Goal: Task Accomplishment & Management: Complete application form

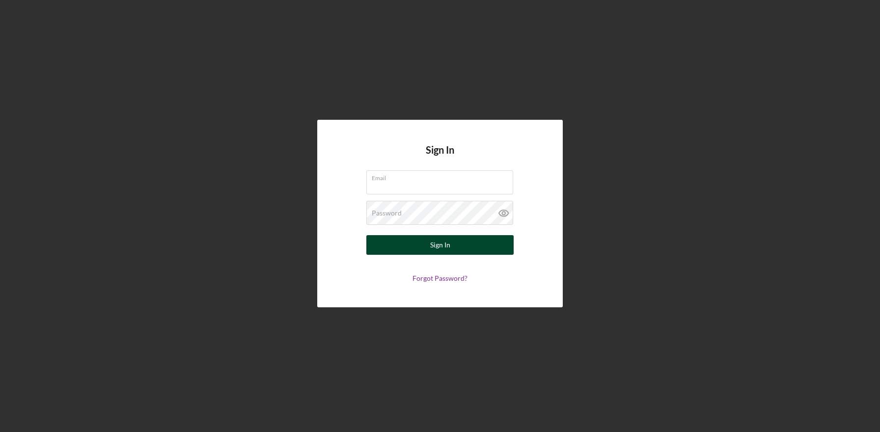
type input "northeastfitnessllc25@gmail.com"
click at [408, 243] on button "Sign In" at bounding box center [439, 245] width 147 height 20
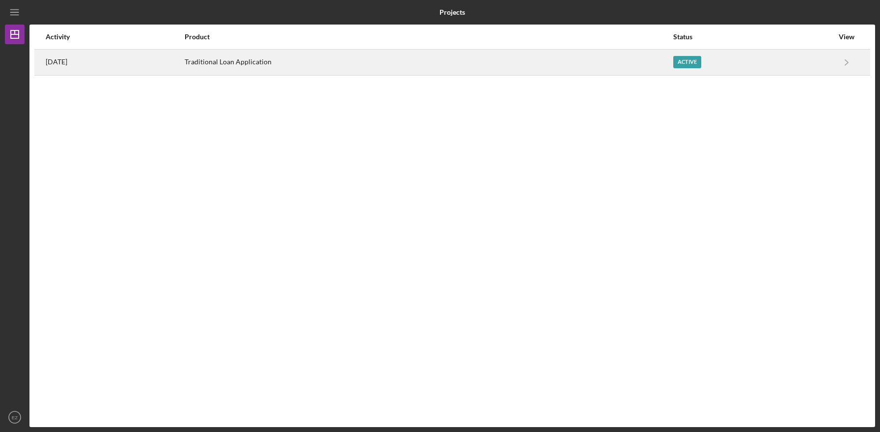
click at [688, 63] on div "Active" at bounding box center [687, 62] width 28 height 12
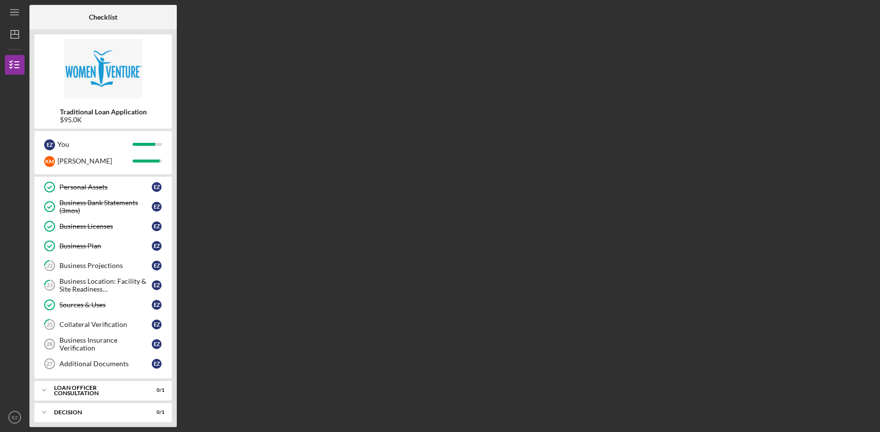
scroll to position [207, 0]
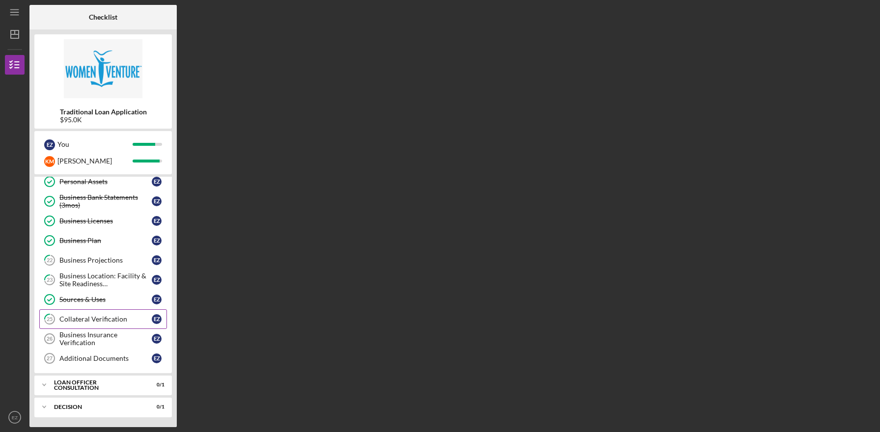
click at [95, 324] on link "25 Collateral Verification E Z" at bounding box center [103, 319] width 128 height 20
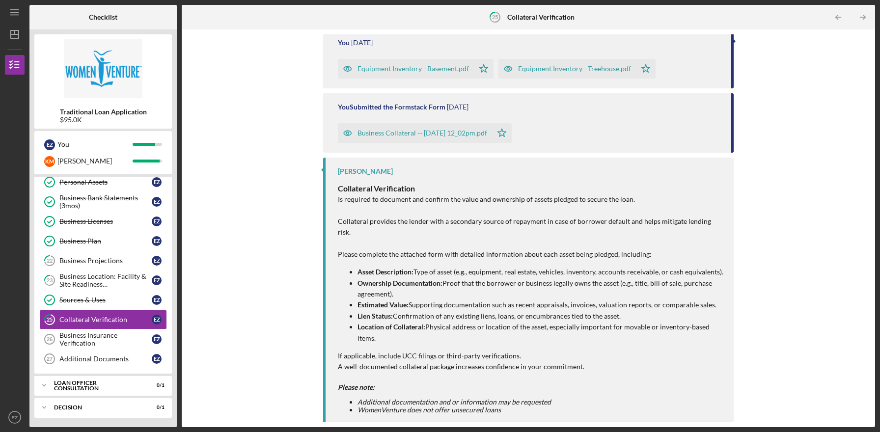
scroll to position [237, 0]
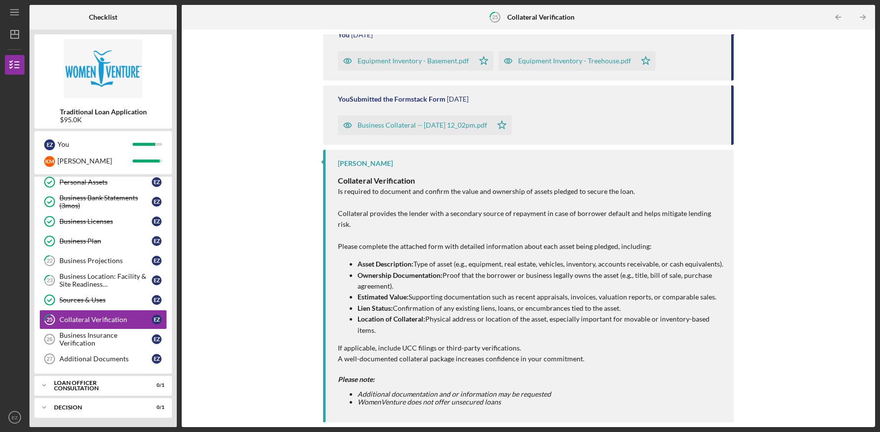
click at [412, 122] on div "Business Collateral -- 2025-08-19 12_02pm.pdf" at bounding box center [422, 125] width 130 height 8
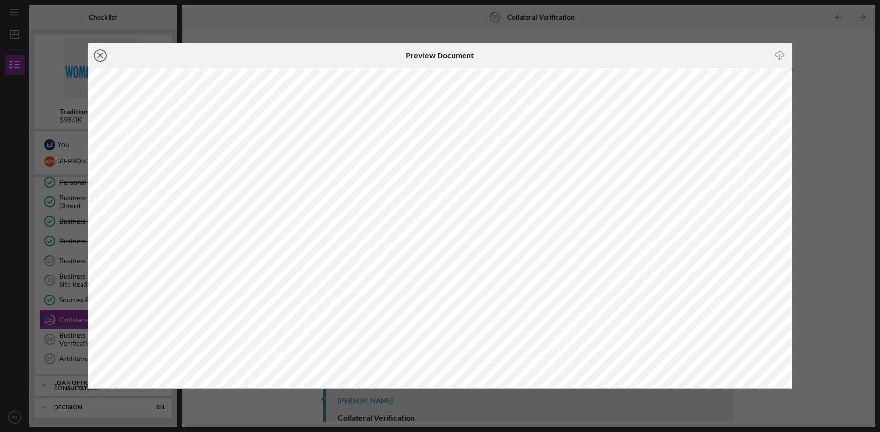
click at [97, 55] on icon "Icon/Close" at bounding box center [100, 55] width 25 height 25
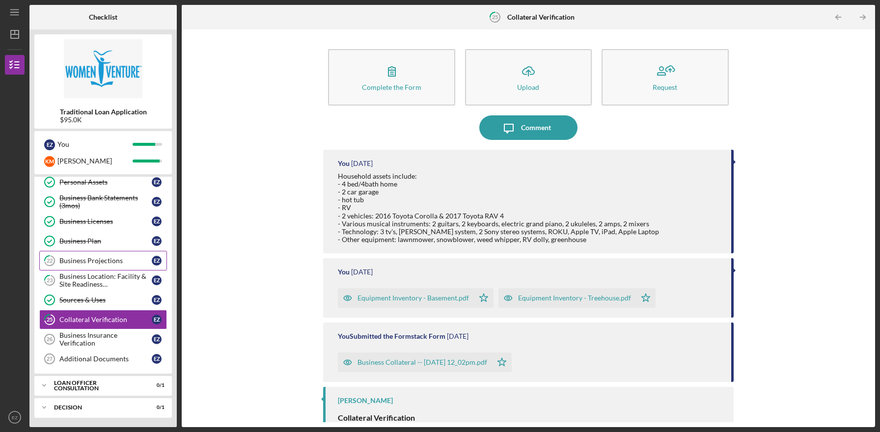
click at [102, 265] on link "22 Business Projections E Z" at bounding box center [103, 261] width 128 height 20
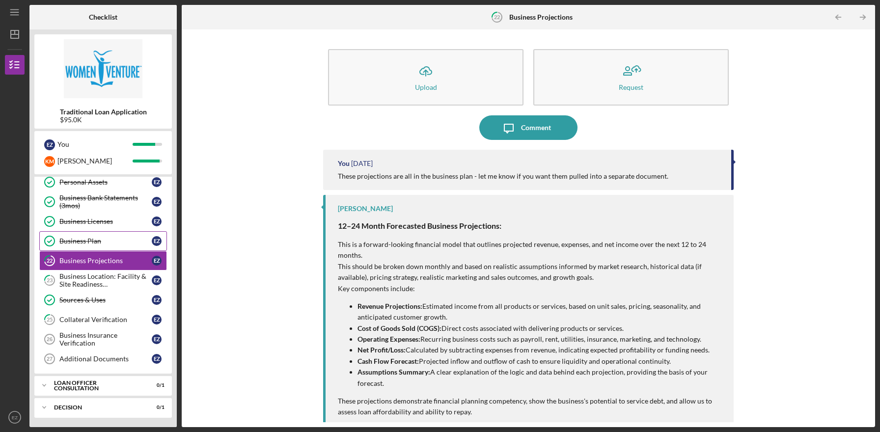
scroll to position [163, 0]
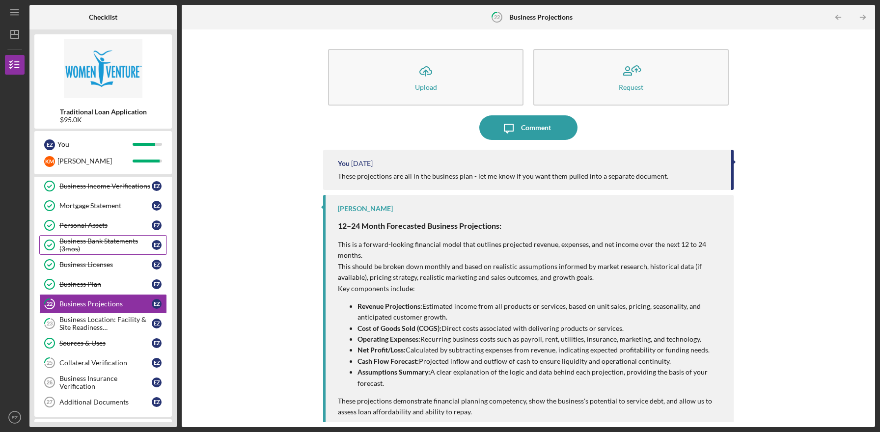
click at [106, 242] on div "Business Bank Statements (3mos)" at bounding box center [105, 245] width 92 height 16
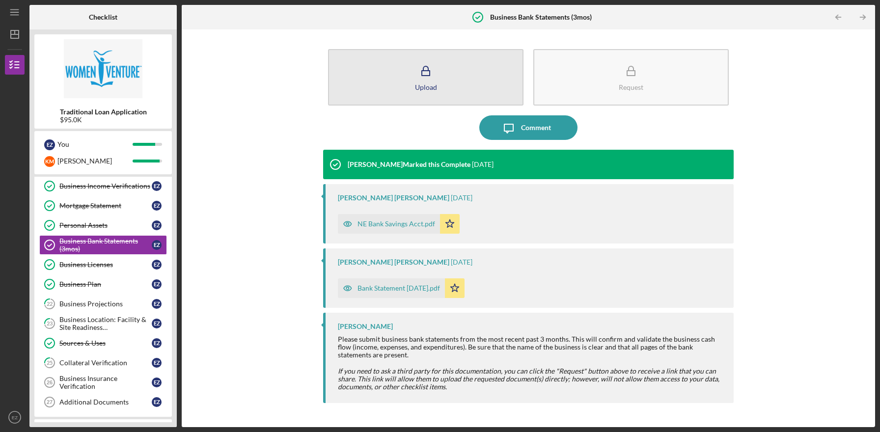
click at [403, 68] on button "Upload" at bounding box center [425, 77] width 195 height 56
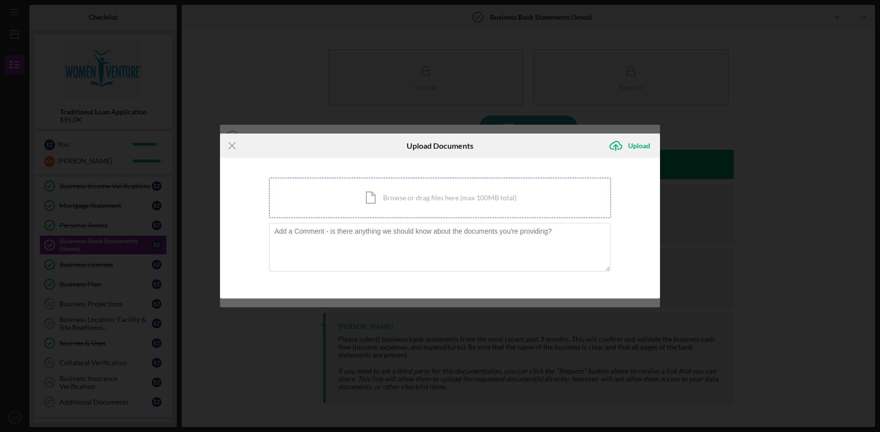
click at [380, 203] on div "Icon/Document Browse or drag files here (max 100MB total) Tap to choose files o…" at bounding box center [440, 198] width 342 height 40
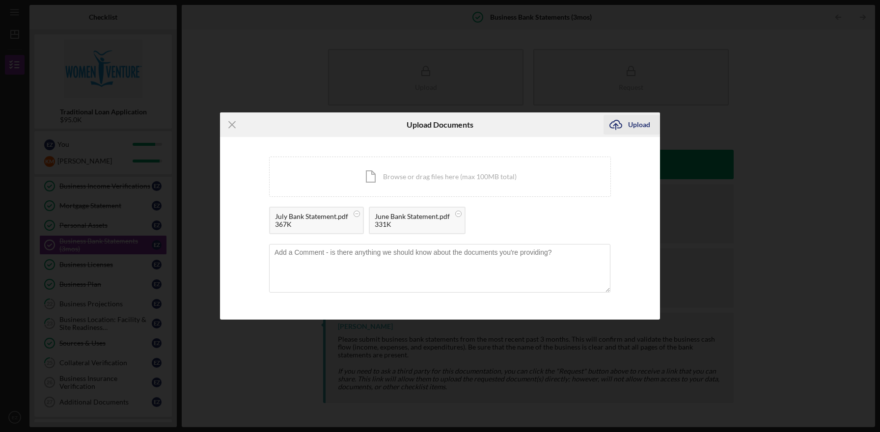
click at [630, 125] on div "Upload" at bounding box center [639, 125] width 22 height 20
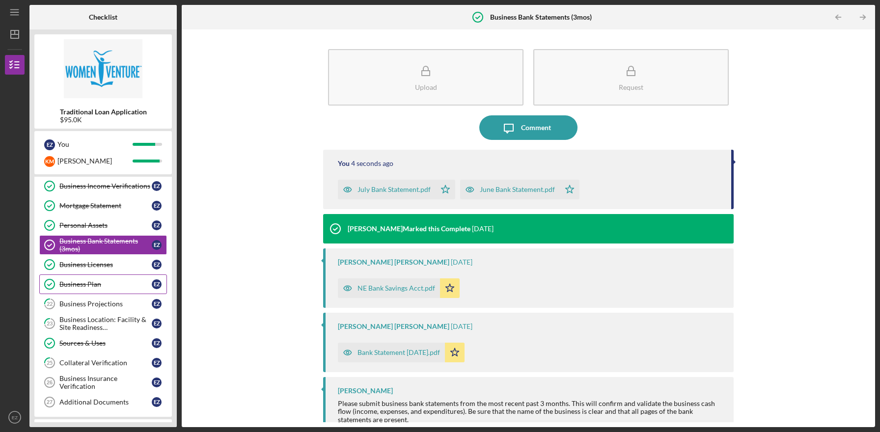
scroll to position [207, 0]
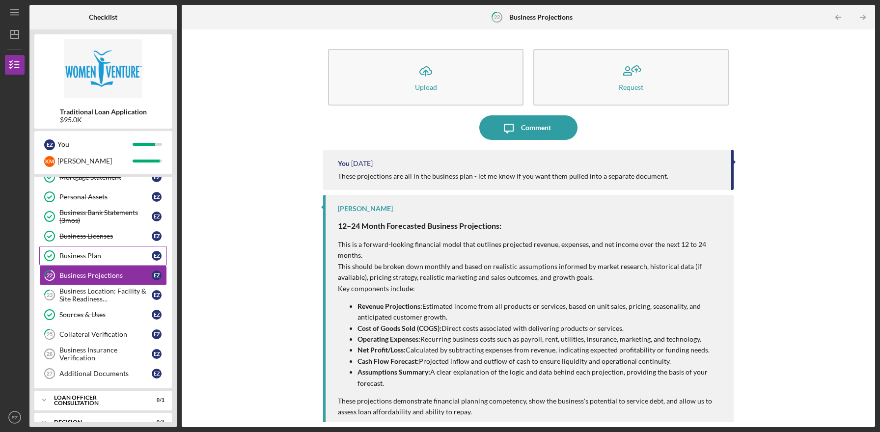
scroll to position [207, 0]
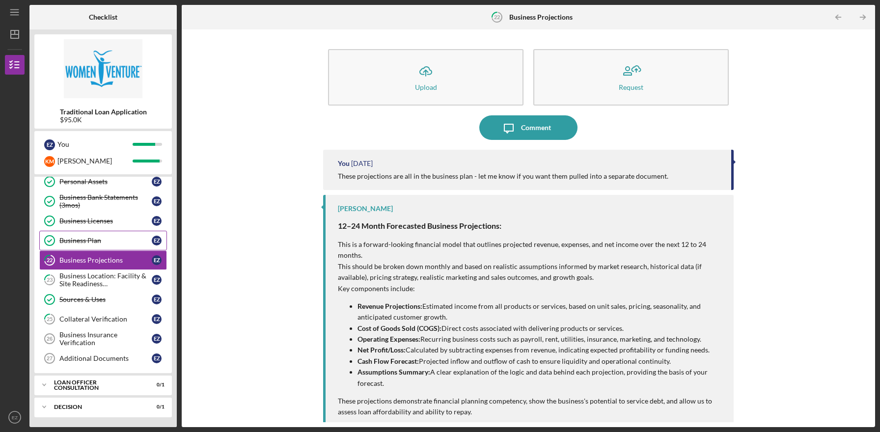
click at [104, 240] on div "Business Plan" at bounding box center [105, 241] width 92 height 8
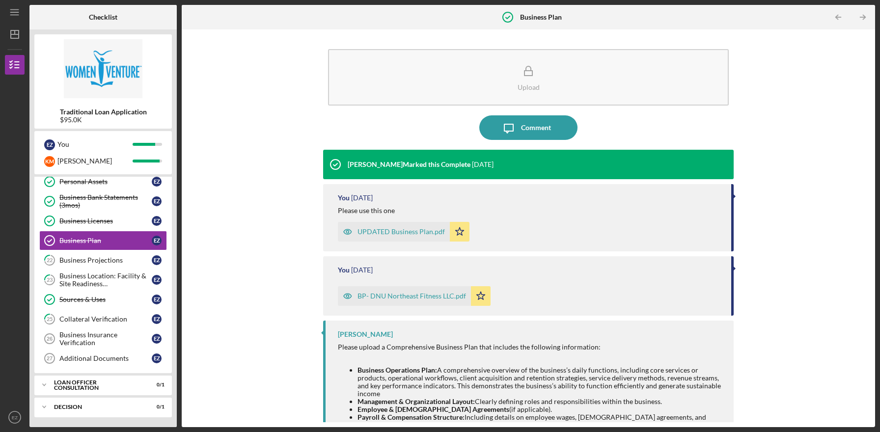
click at [414, 300] on div "BP- DNU Northeast Fitness LLC.pdf" at bounding box center [411, 296] width 109 height 8
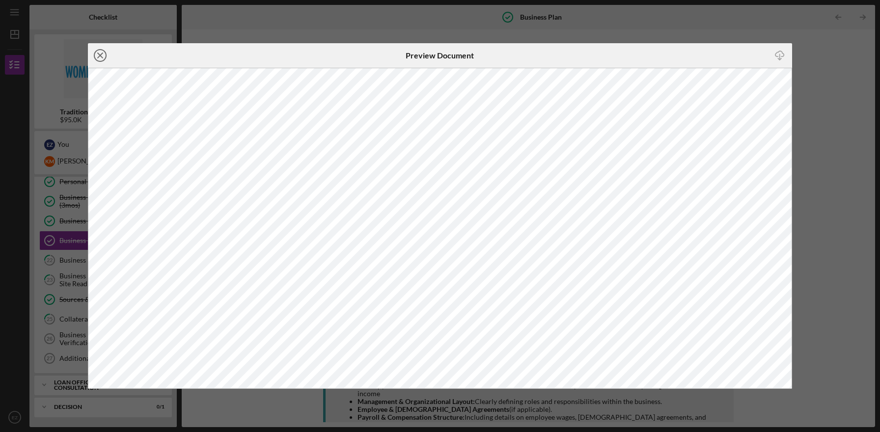
click at [97, 55] on icon "Icon/Close" at bounding box center [100, 55] width 25 height 25
